Goal: Task Accomplishment & Management: Use online tool/utility

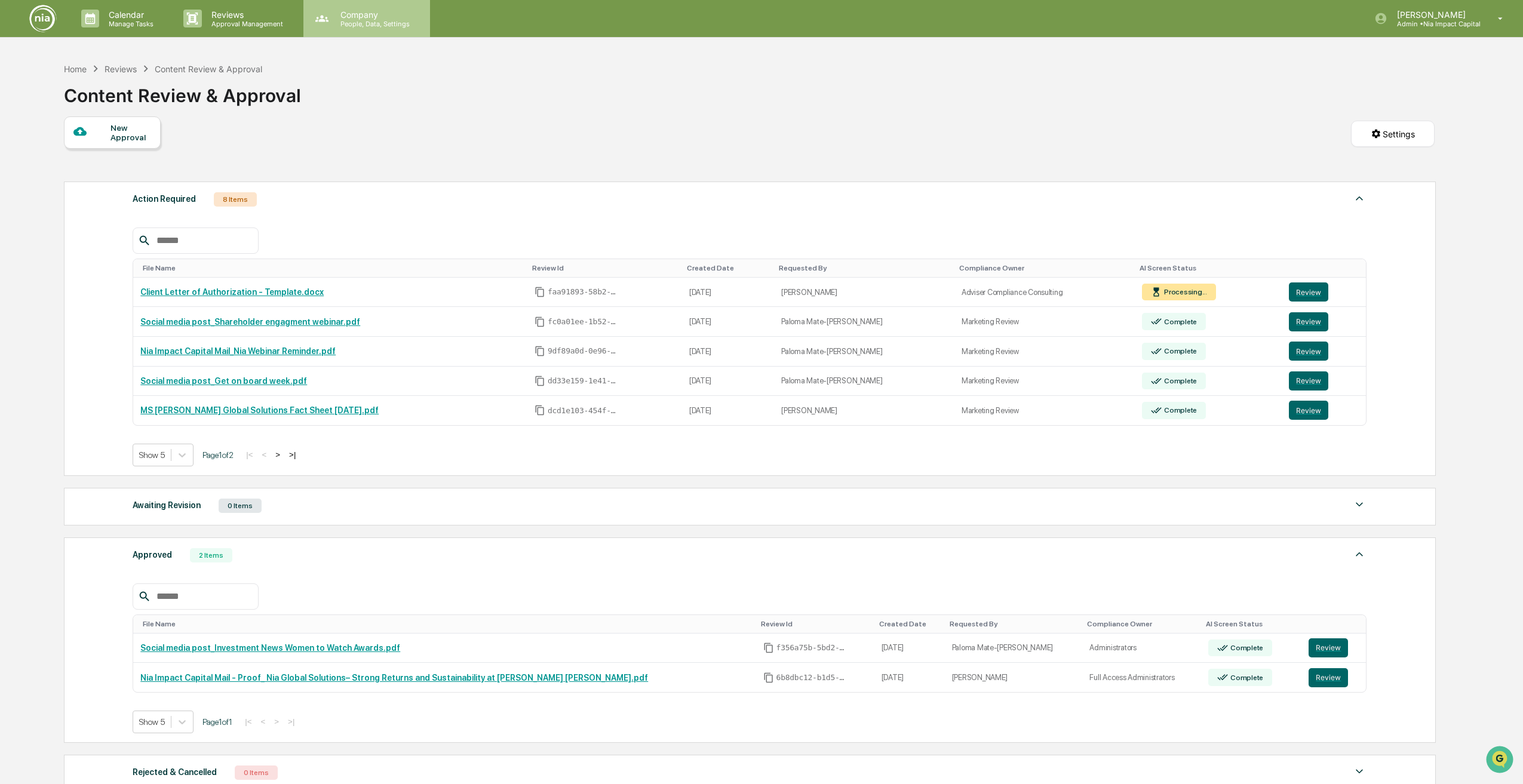
click at [365, 25] on p "People, Data, Settings" at bounding box center [373, 24] width 85 height 8
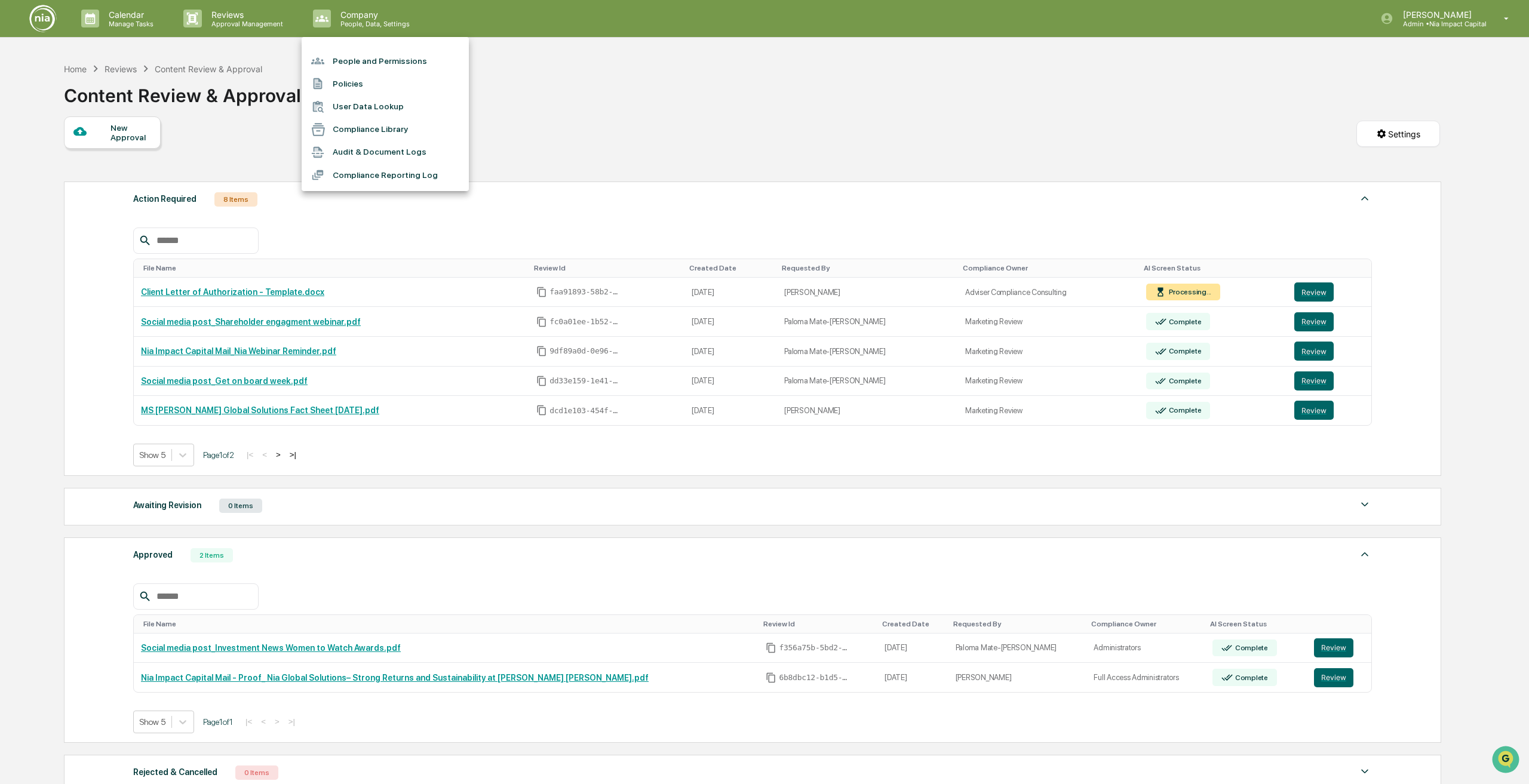
click at [355, 107] on li "User Data Lookup" at bounding box center [385, 107] width 167 height 23
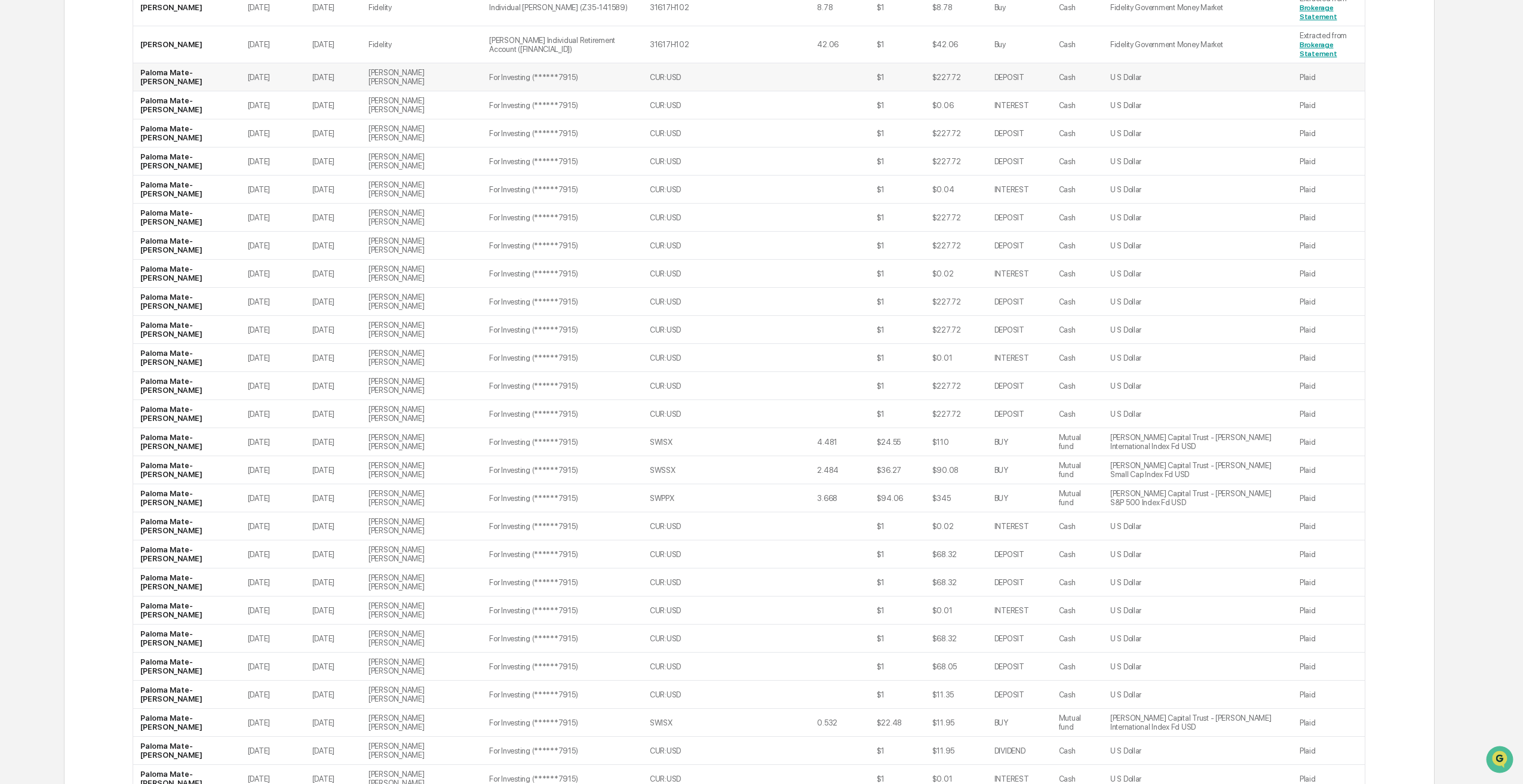
scroll to position [848, 0]
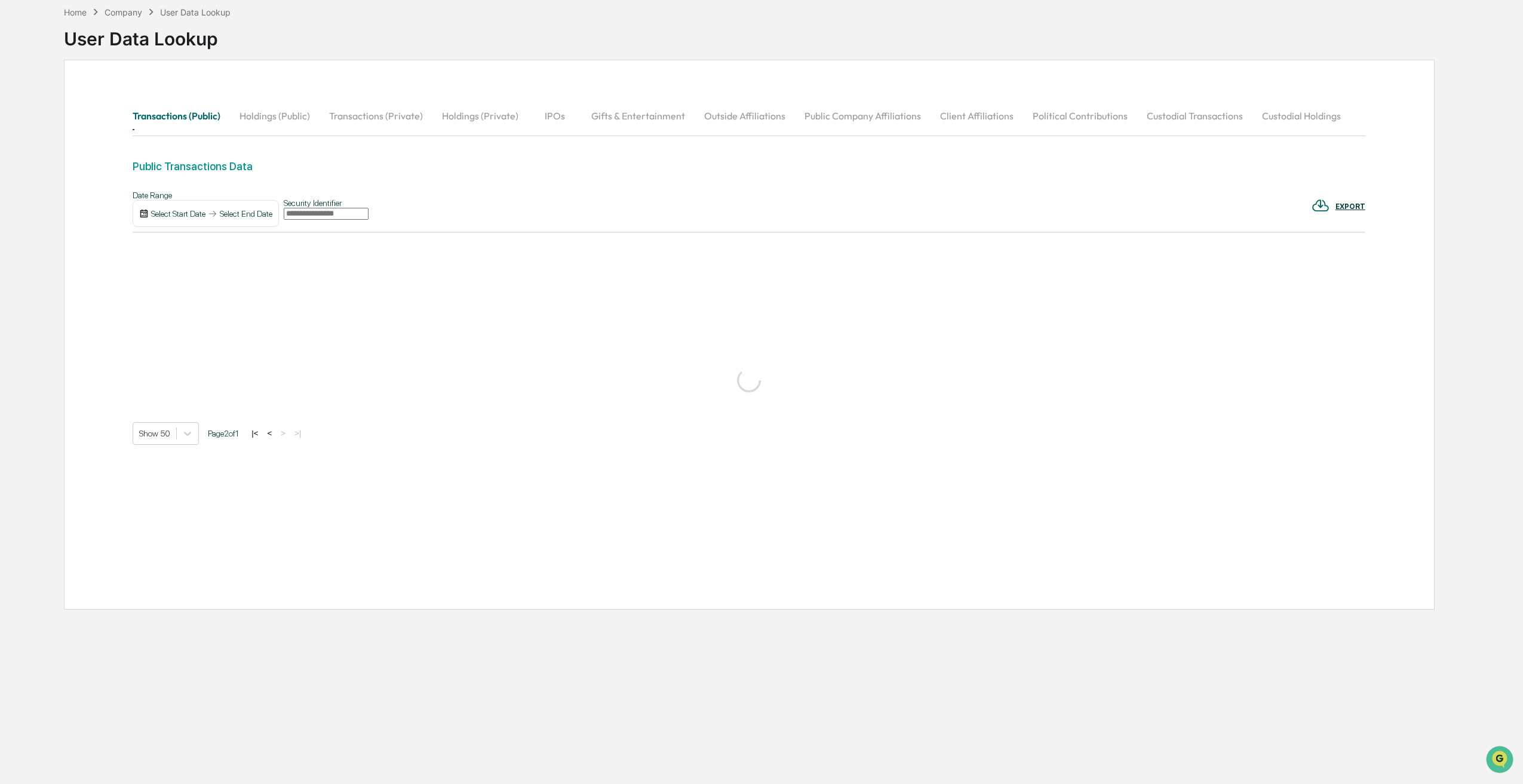
scroll to position [0, 0]
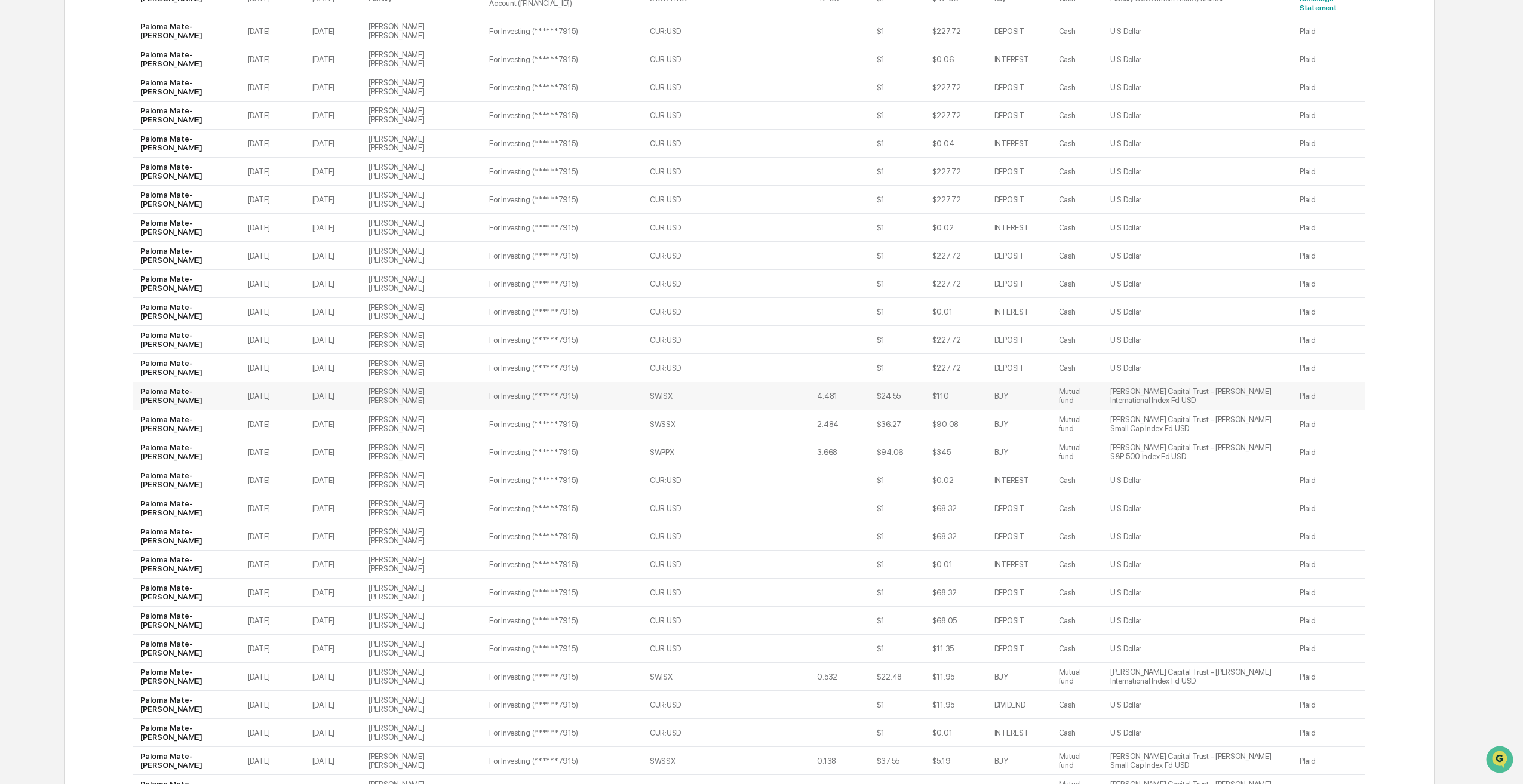
scroll to position [835, 0]
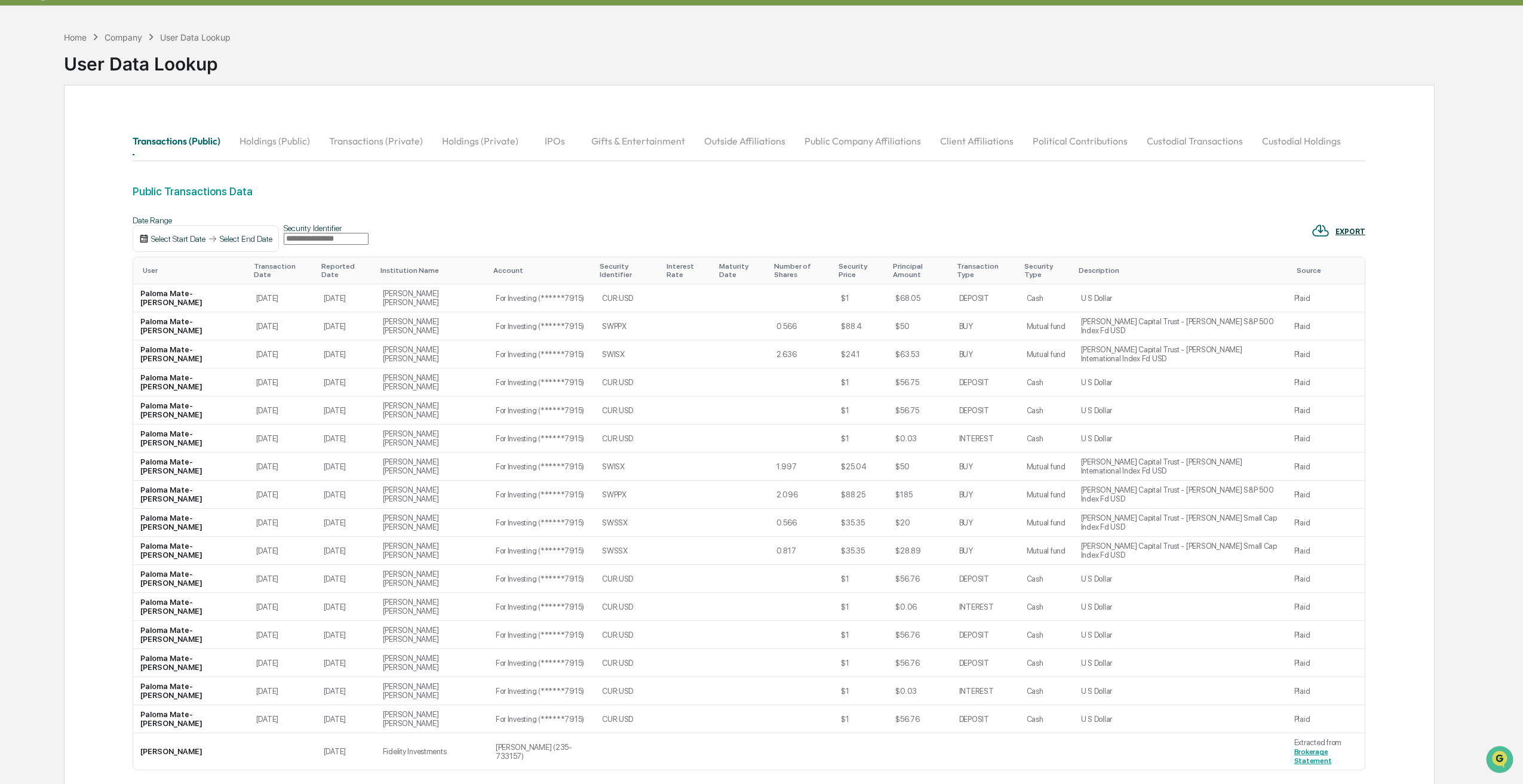
scroll to position [0, 0]
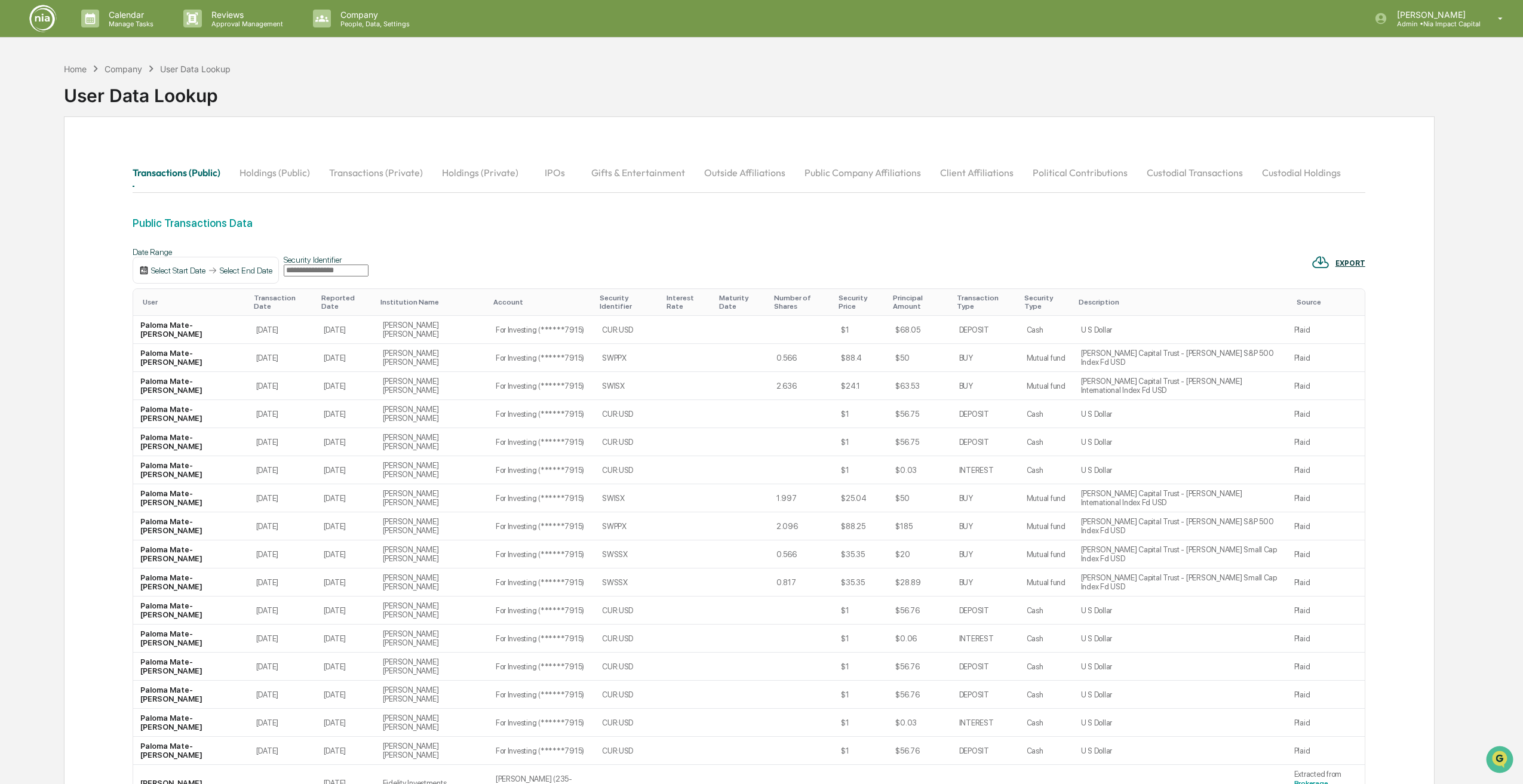
click at [1314, 178] on button "Custodial Holdings" at bounding box center [1300, 172] width 98 height 29
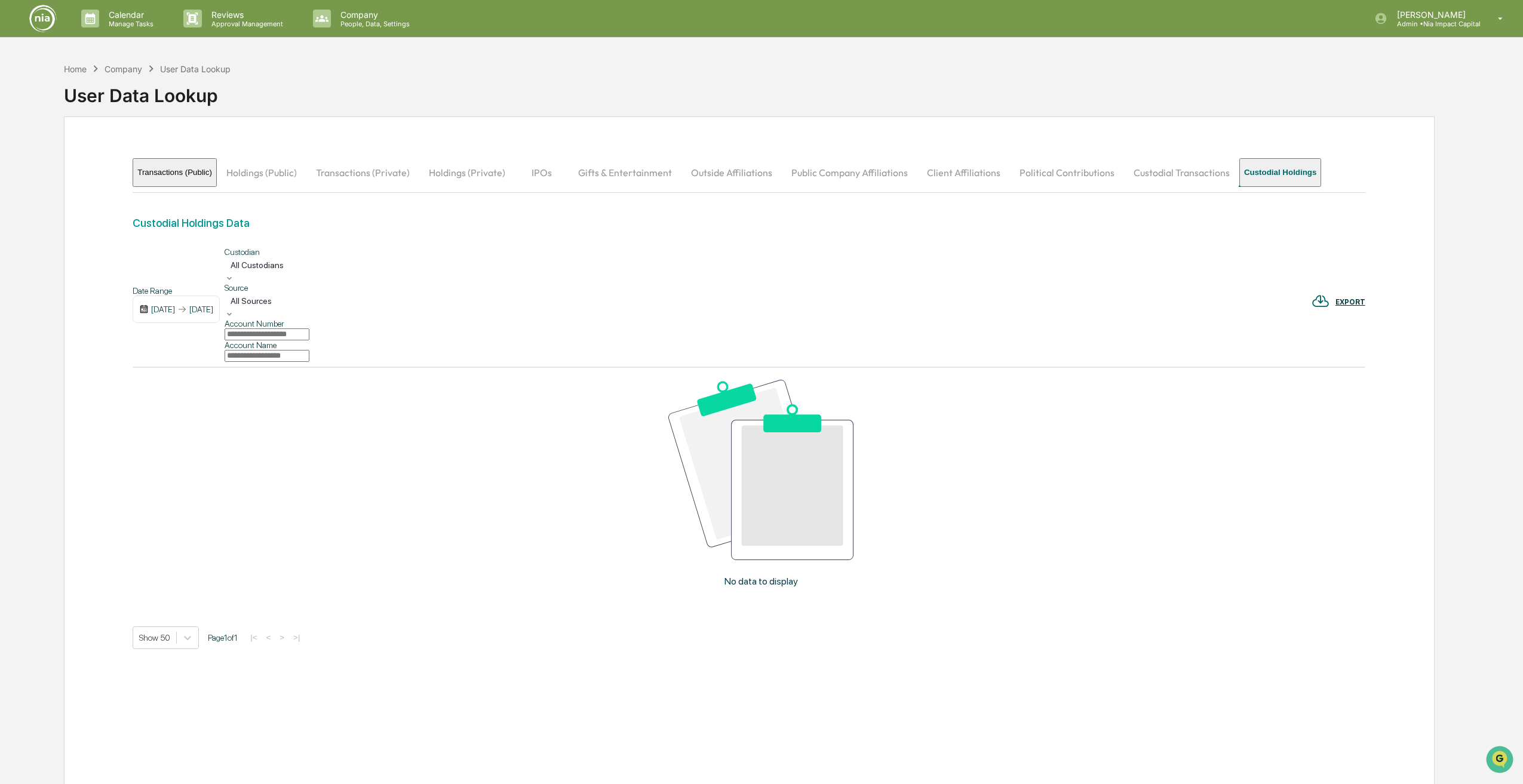
click at [175, 296] on div "[DATE] [DATE]" at bounding box center [176, 310] width 87 height 28
click at [177, 296] on div "[DATE] [DATE]" at bounding box center [176, 310] width 87 height 28
click at [175, 305] on div "[DATE]" at bounding box center [163, 310] width 24 height 10
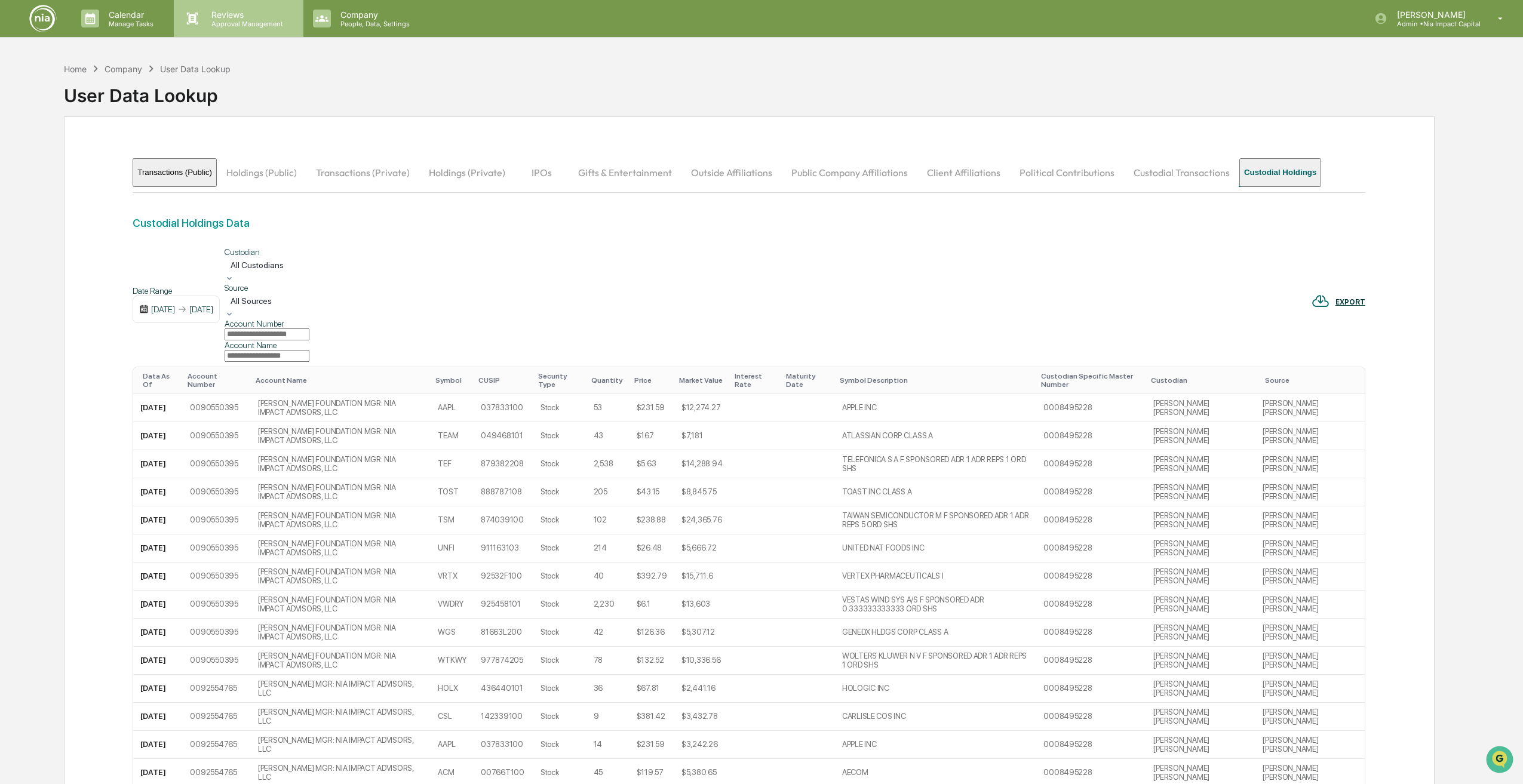
click at [269, 30] on div "Reviews Approval Management" at bounding box center [238, 19] width 129 height 37
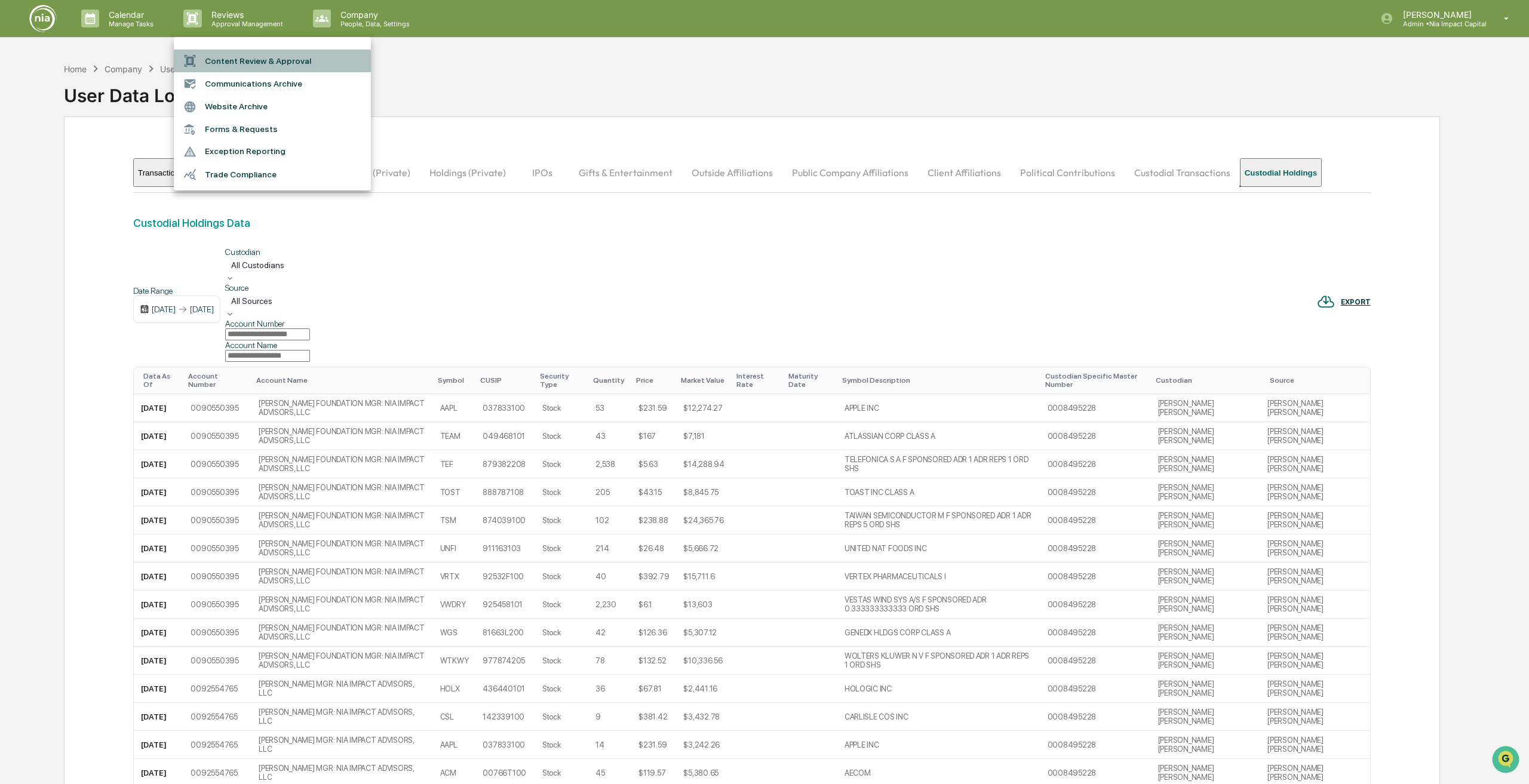
click at [229, 55] on li "Content Review & Approval" at bounding box center [272, 60] width 197 height 23
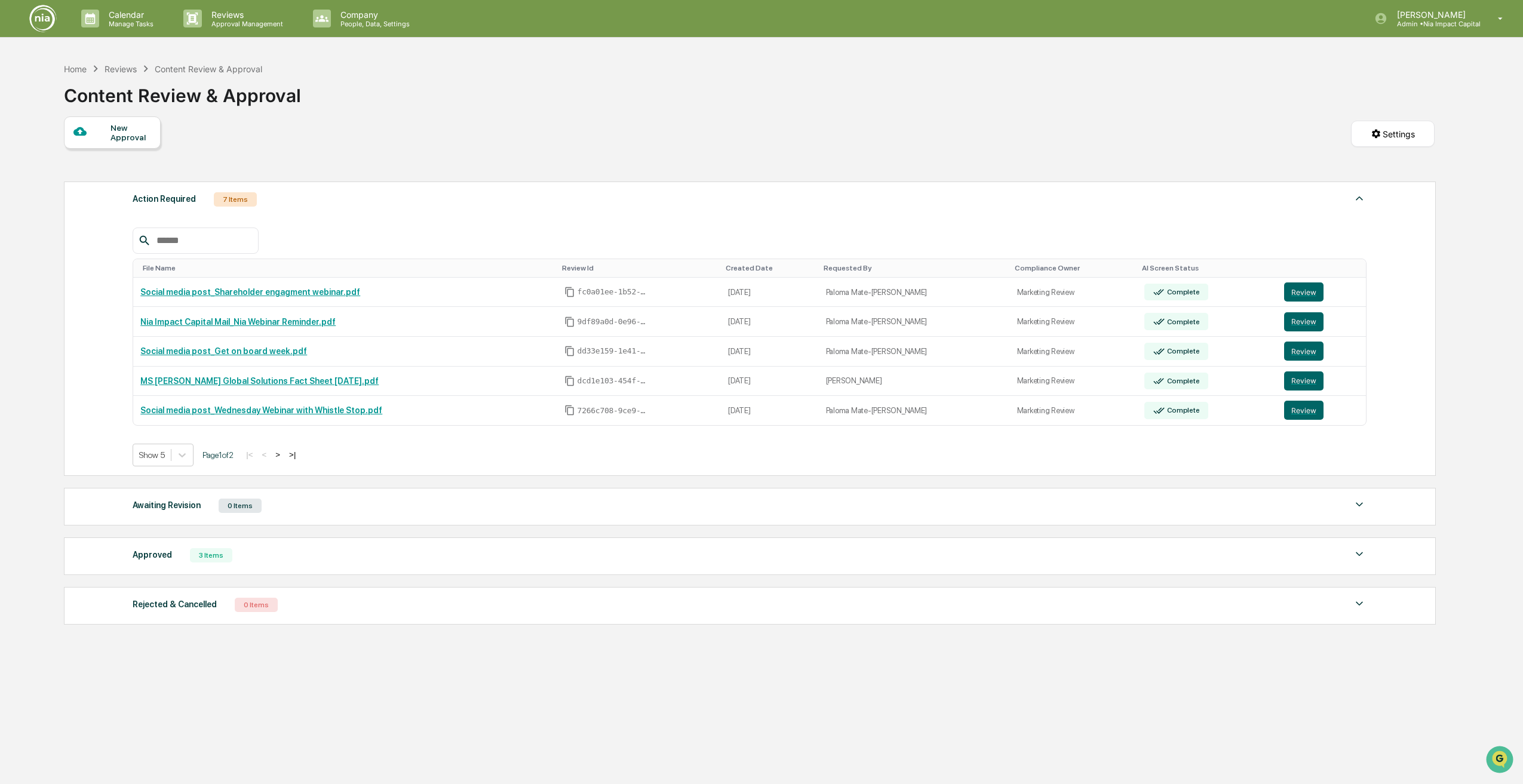
click at [294, 565] on div "Approved 3 Items File Name Review Id Created Date Requested By Compliance Owner…" at bounding box center [750, 556] width 1371 height 37
click at [333, 560] on div "Approved 3 Items" at bounding box center [749, 554] width 1234 height 17
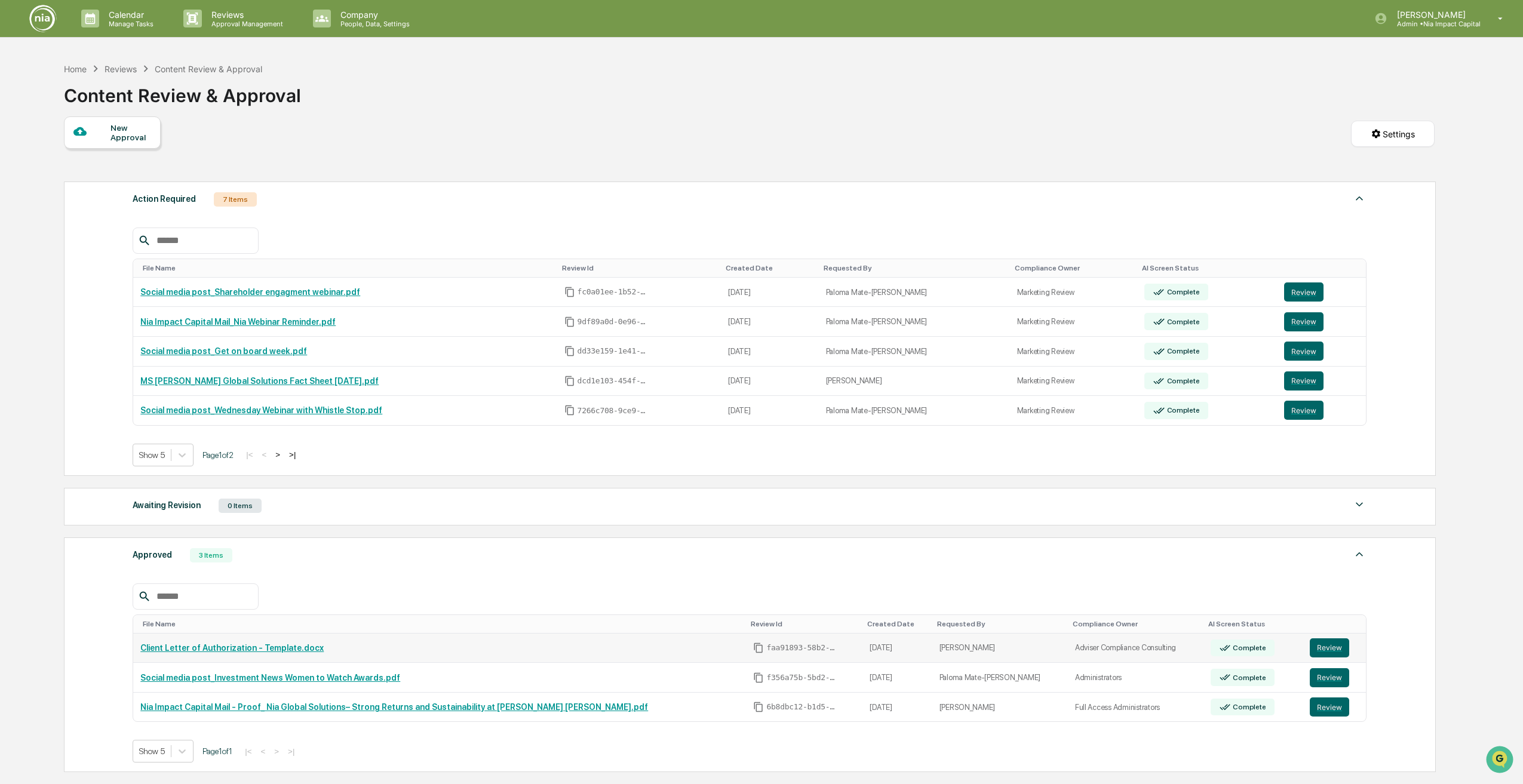
click at [766, 651] on span "faa91893-58b2-45b3-9414-381f04b93d8d" at bounding box center [802, 648] width 72 height 10
click at [1321, 648] on button "Review" at bounding box center [1329, 647] width 39 height 19
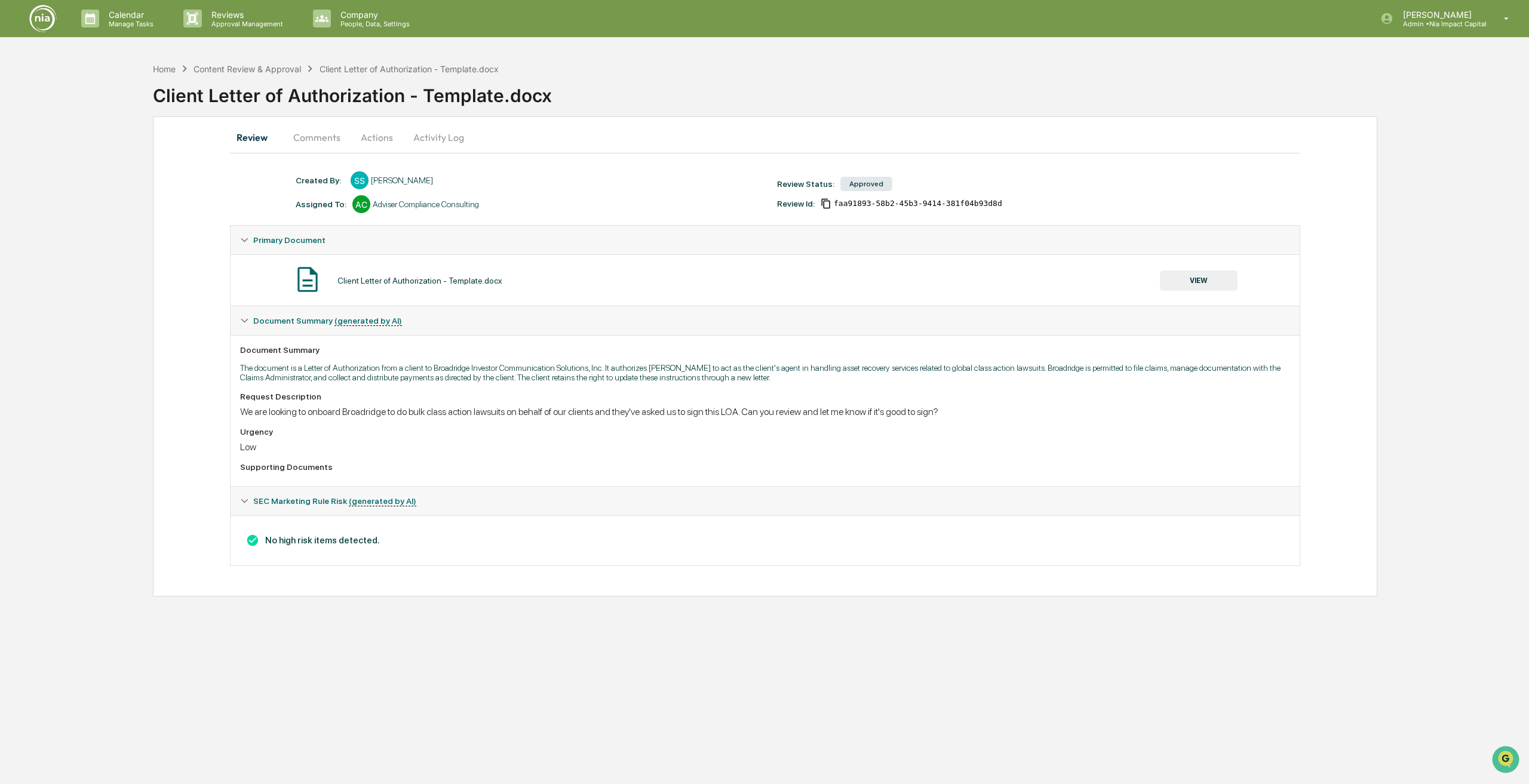
click at [1215, 288] on button "VIEW" at bounding box center [1199, 280] width 78 height 21
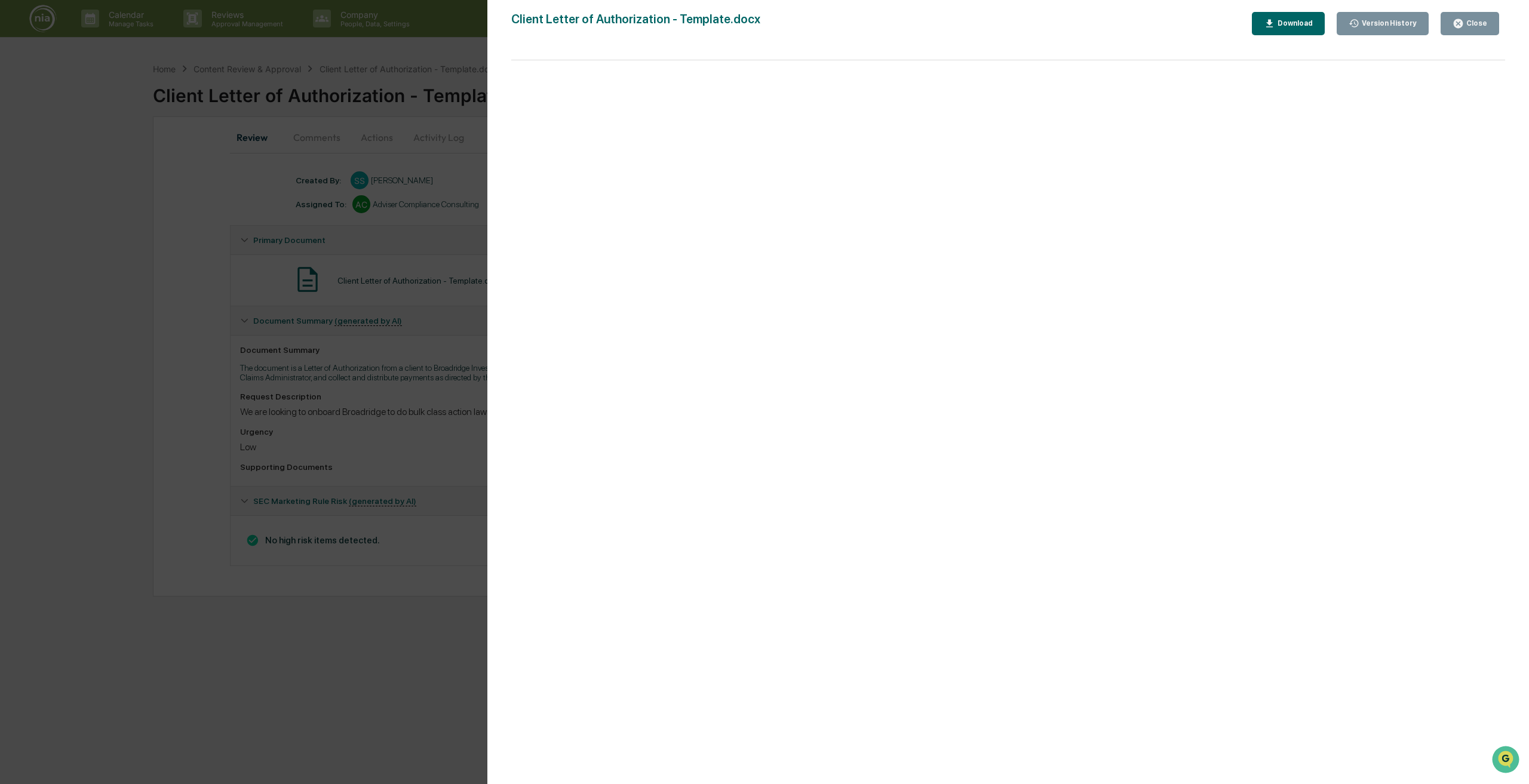
click at [1489, 30] on button "Close" at bounding box center [1469, 24] width 58 height 24
